Goal: Information Seeking & Learning: Learn about a topic

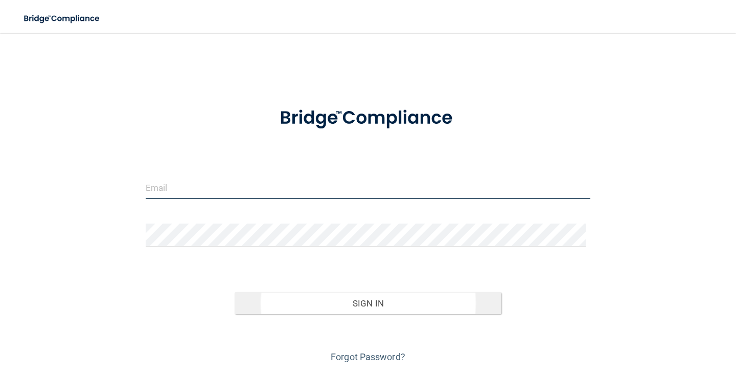
type input "Jlebrun@lamercymedical.com"
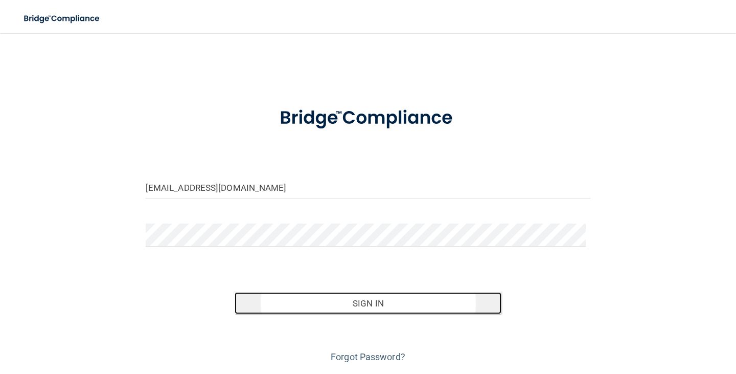
click at [379, 299] on button "Sign In" at bounding box center [368, 303] width 267 height 22
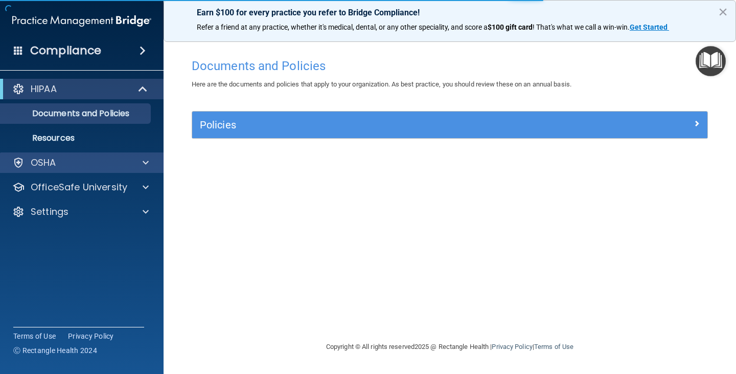
click at [72, 155] on div "OSHA" at bounding box center [82, 162] width 164 height 20
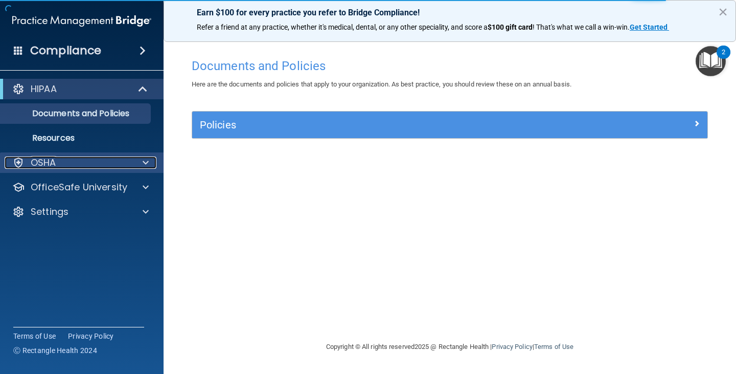
click at [147, 158] on span at bounding box center [146, 162] width 6 height 12
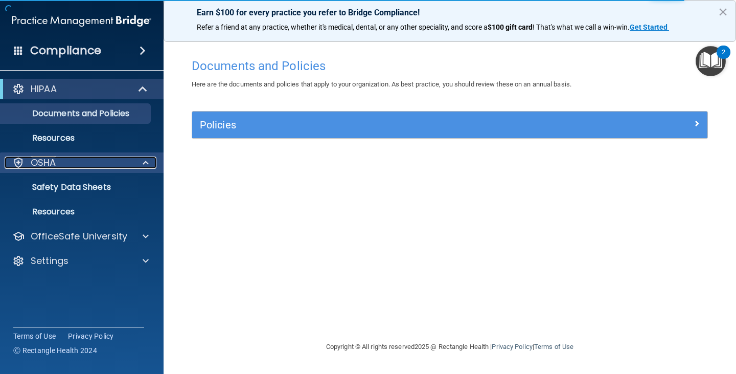
click at [147, 159] on span at bounding box center [146, 162] width 6 height 12
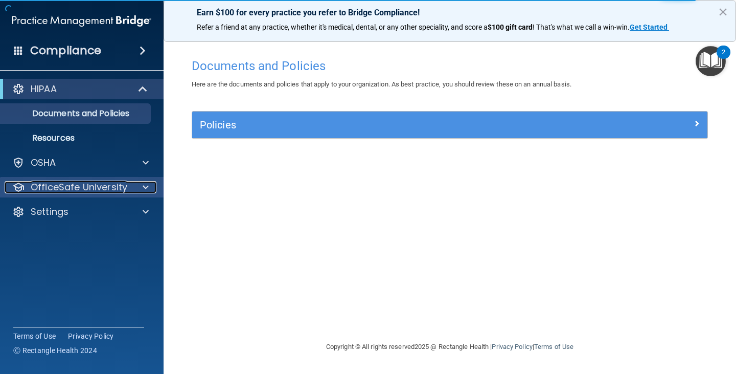
click at [148, 181] on span at bounding box center [146, 187] width 6 height 12
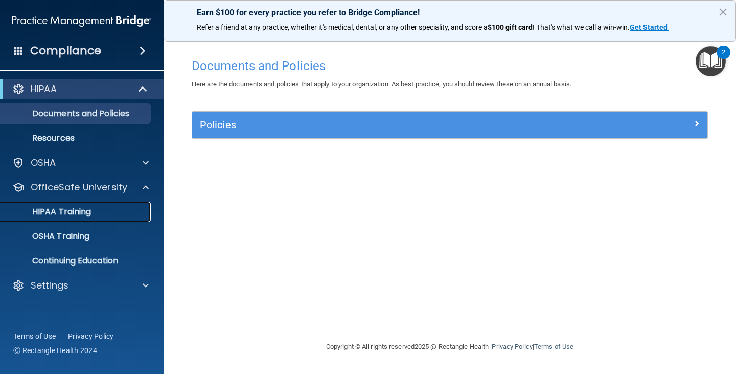
click at [131, 205] on link "HIPAA Training" at bounding box center [70, 211] width 161 height 20
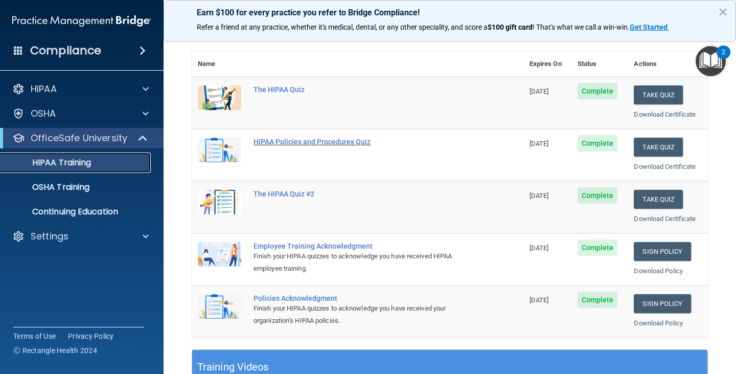
scroll to position [102, 0]
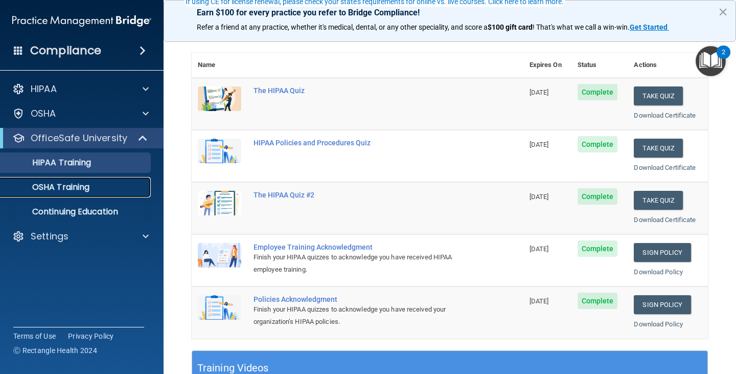
click at [72, 180] on link "OSHA Training" at bounding box center [70, 187] width 161 height 20
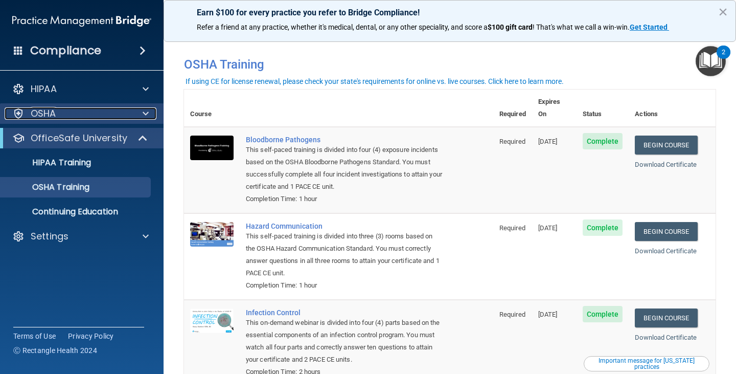
click at [80, 115] on div "OSHA" at bounding box center [68, 113] width 127 height 12
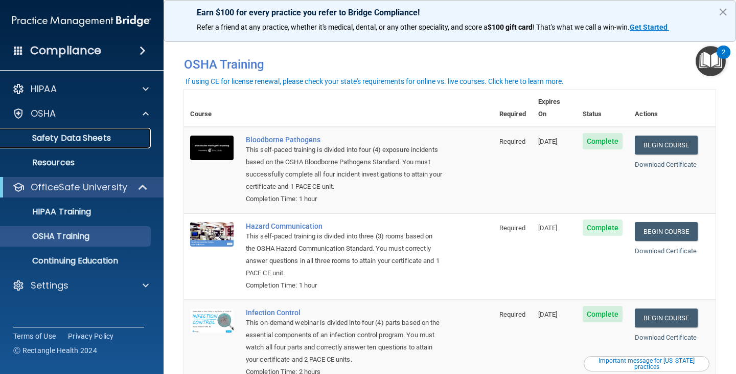
click at [81, 136] on p "Safety Data Sheets" at bounding box center [77, 138] width 140 height 10
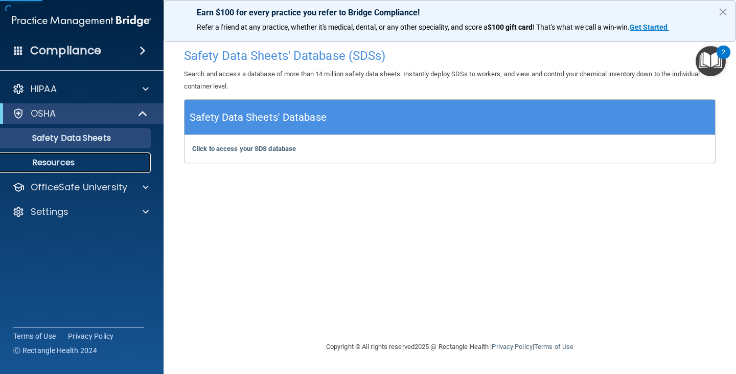
click at [73, 154] on link "Resources" at bounding box center [70, 162] width 161 height 20
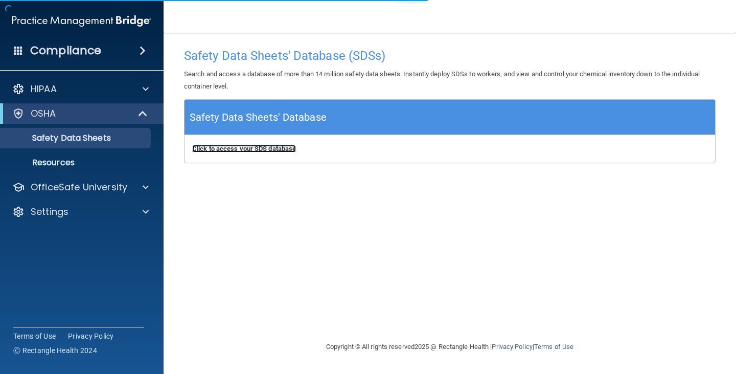
click at [264, 150] on b "Click to access your SDS database" at bounding box center [244, 149] width 104 height 8
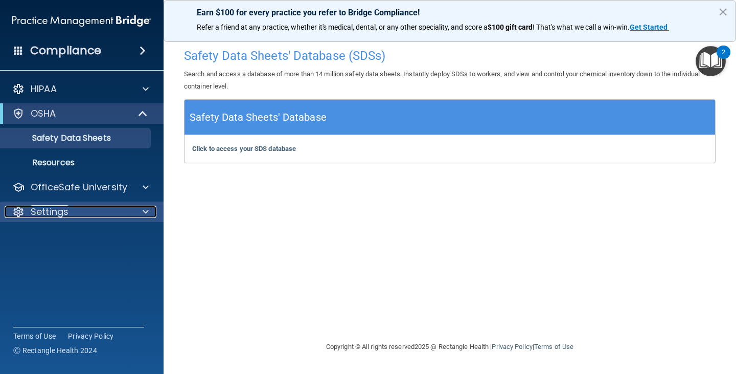
click at [123, 209] on div "Settings" at bounding box center [68, 211] width 127 height 12
